Goal: Transaction & Acquisition: Book appointment/travel/reservation

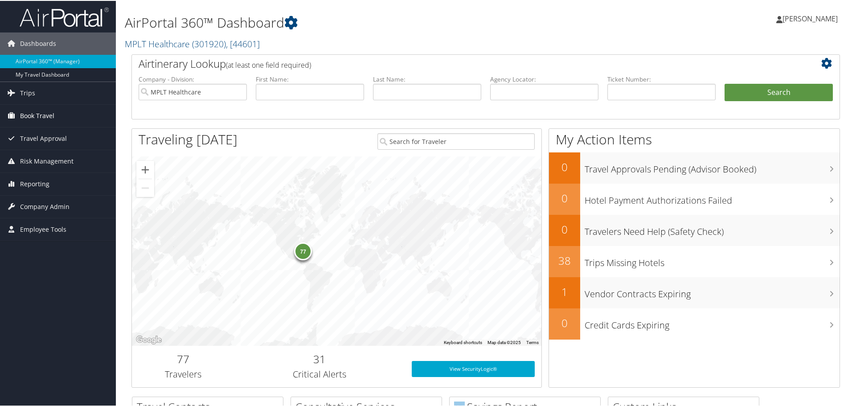
click at [53, 117] on span "Book Travel" at bounding box center [37, 115] width 34 height 22
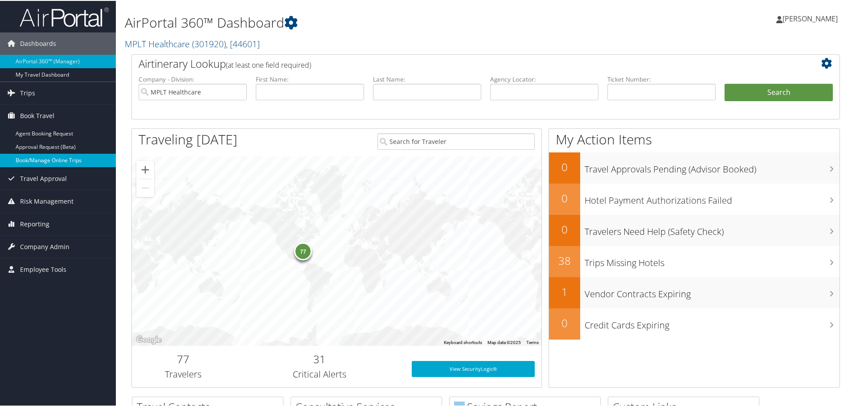
click at [67, 159] on link "Book/Manage Online Trips" at bounding box center [58, 159] width 116 height 13
